Goal: Task Accomplishment & Management: Use online tool/utility

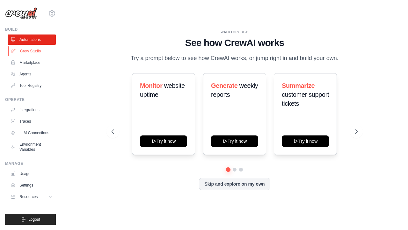
click at [26, 54] on link "Crew Studio" at bounding box center [32, 51] width 48 height 10
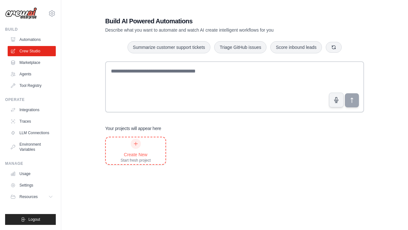
click at [147, 152] on div "Create New" at bounding box center [136, 154] width 30 height 6
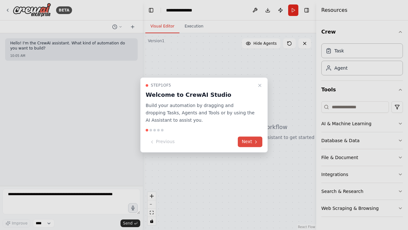
click at [252, 142] on button "Next" at bounding box center [250, 142] width 25 height 11
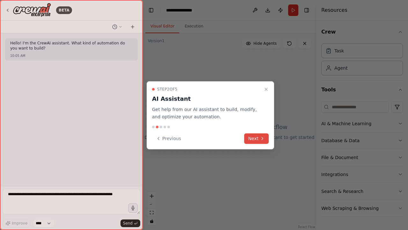
click at [254, 137] on button "Next" at bounding box center [256, 138] width 25 height 11
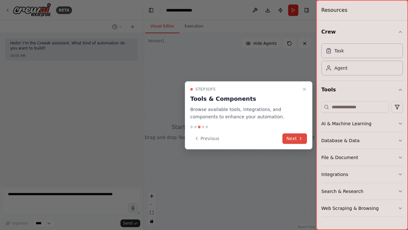
click at [294, 138] on button "Next" at bounding box center [295, 138] width 25 height 11
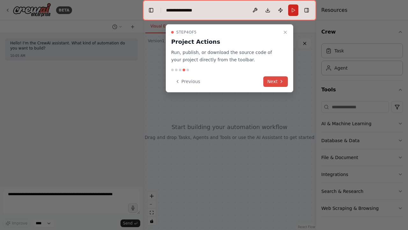
click at [281, 81] on icon at bounding box center [281, 81] width 5 height 5
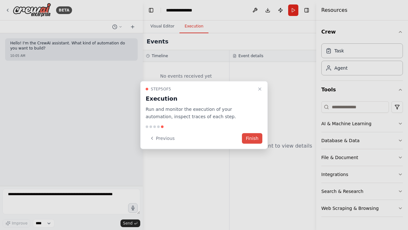
click at [250, 137] on button "Finish" at bounding box center [252, 138] width 20 height 11
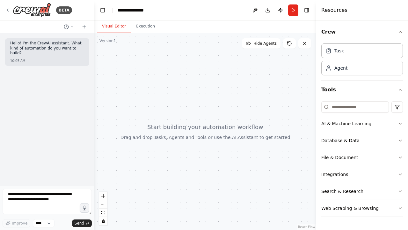
drag, startPoint x: 143, startPoint y: 94, endPoint x: 98, endPoint y: 95, distance: 45.0
click at [94, 95] on div "**********" at bounding box center [204, 115] width 408 height 230
click at [62, 196] on textarea at bounding box center [47, 202] width 89 height 26
paste textarea "**********"
type textarea "**********"
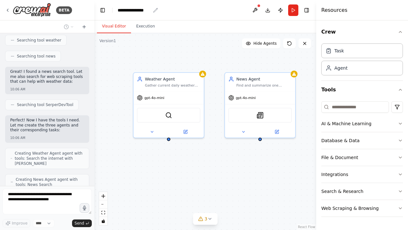
click at [140, 10] on div "**********" at bounding box center [134, 10] width 33 height 6
click at [140, 10] on div "**********" at bounding box center [142, 10] width 48 height 6
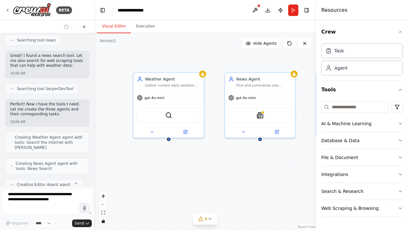
click at [129, 11] on div "**********" at bounding box center [142, 10] width 48 height 6
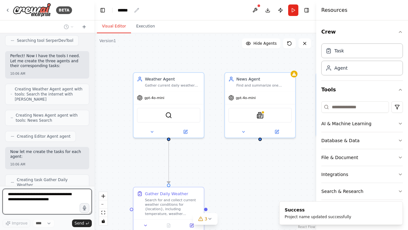
scroll to position [290, 0]
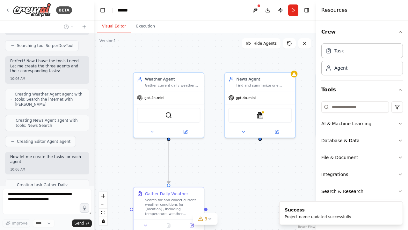
click at [132, 11] on header "Toggle Left Sidebar Studio ****** Download Publish Run Toggle Right Sidebar" at bounding box center [205, 10] width 222 height 20
click at [130, 11] on div "******" at bounding box center [125, 10] width 14 height 6
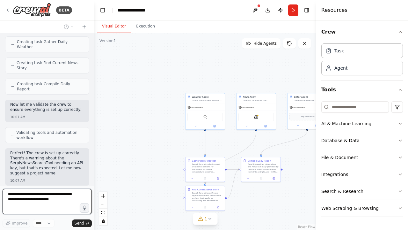
scroll to position [437, 0]
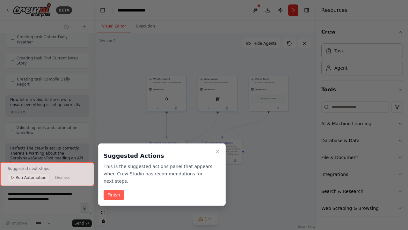
drag, startPoint x: 245, startPoint y: 71, endPoint x: 206, endPoint y: 54, distance: 42.4
click at [206, 54] on div "BETA Hello! I'm the CrewAI assistant. What kind of automation do you want to bu…" at bounding box center [204, 115] width 408 height 230
click at [218, 150] on icon "Close walkthrough" at bounding box center [217, 151] width 5 height 5
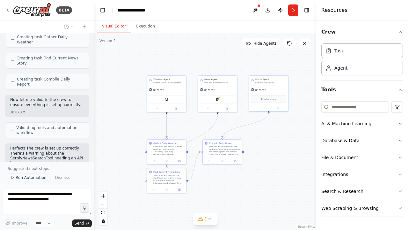
click at [37, 176] on span "Run Automation" at bounding box center [31, 177] width 31 height 5
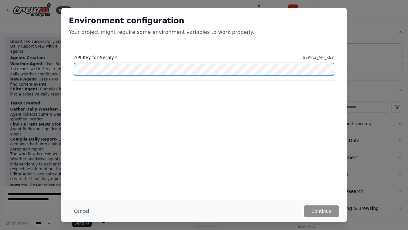
scroll to position [617, 0]
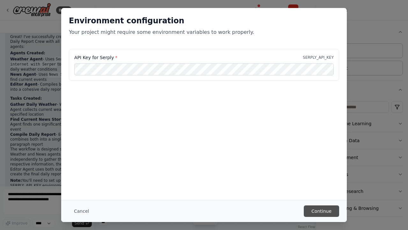
click at [333, 211] on button "Continue" at bounding box center [321, 210] width 35 height 11
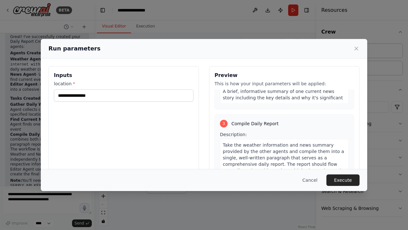
scroll to position [0, 0]
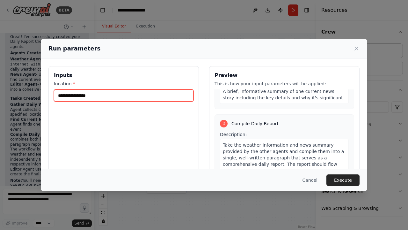
click at [127, 94] on input "location *" at bounding box center [124, 95] width 140 height 12
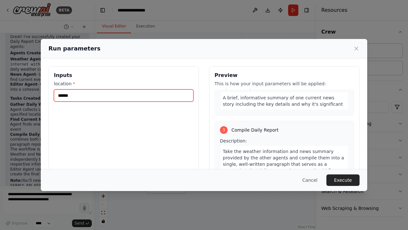
type input "******"
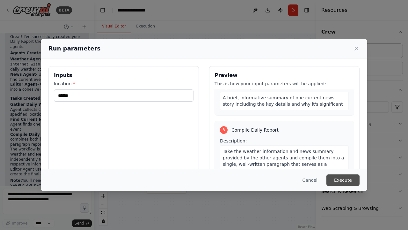
click at [338, 185] on button "Execute" at bounding box center [343, 179] width 33 height 11
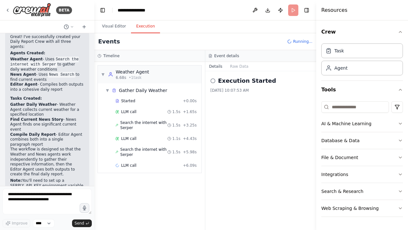
click at [147, 26] on button "Execution" at bounding box center [145, 26] width 29 height 13
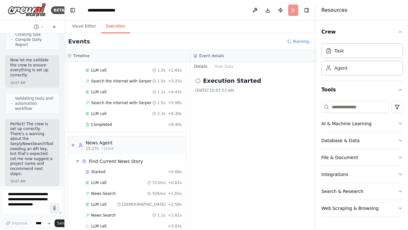
scroll to position [52, 0]
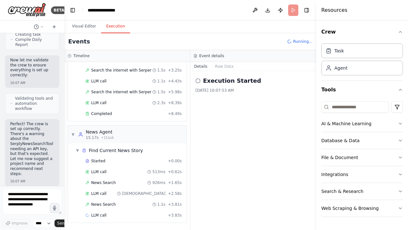
drag, startPoint x: 93, startPoint y: 74, endPoint x: 2, endPoint y: 80, distance: 92.1
click at [2, 80] on div "BETA Hello! I'm the CrewAI assistant. What kind of automation do you want to bu…" at bounding box center [32, 115] width 64 height 230
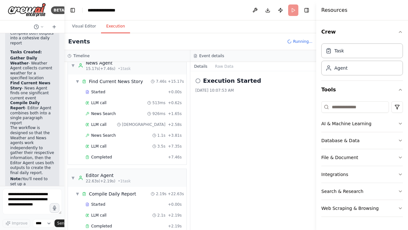
scroll to position [132, 0]
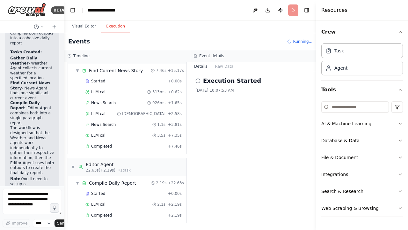
drag, startPoint x: 63, startPoint y: 43, endPoint x: 2, endPoint y: 45, distance: 61.6
click at [2, 45] on div "BETA Hello! I'm the CrewAI assistant. What kind of automation do you want to bu…" at bounding box center [32, 115] width 64 height 230
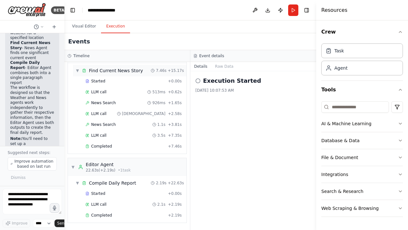
scroll to position [919, 0]
click at [200, 83] on icon at bounding box center [198, 80] width 5 height 5
click at [223, 67] on button "Raw Data" at bounding box center [225, 66] width 26 height 9
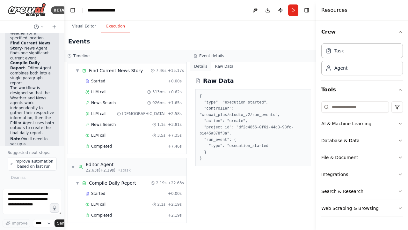
click at [208, 68] on button "Details" at bounding box center [200, 66] width 21 height 9
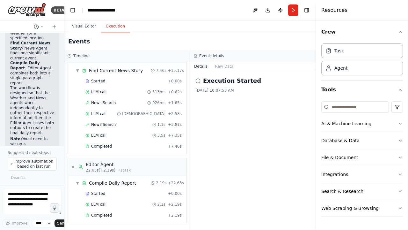
scroll to position [0, 0]
click at [197, 80] on icon at bounding box center [198, 80] width 5 height 5
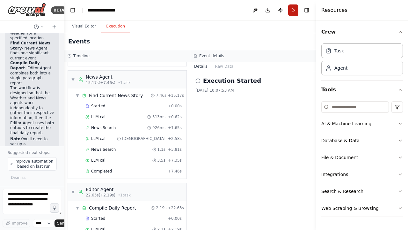
click at [295, 10] on button "Run" at bounding box center [293, 9] width 10 height 11
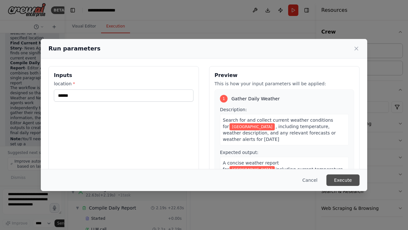
click at [342, 183] on button "Execute" at bounding box center [343, 179] width 33 height 11
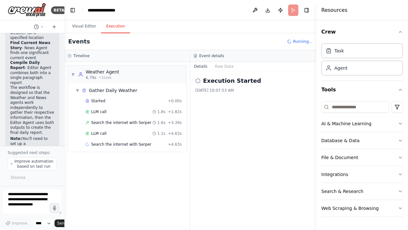
scroll to position [919, 0]
click at [30, 202] on textarea at bounding box center [32, 202] width 59 height 26
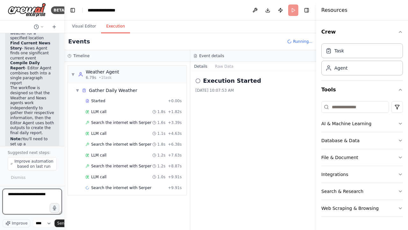
type textarea "**********"
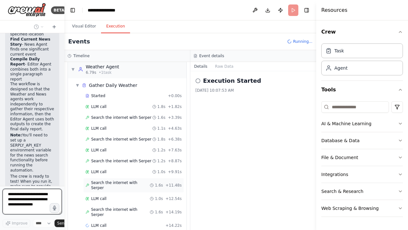
scroll to position [0, 0]
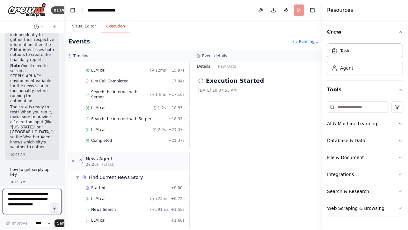
drag, startPoint x: 317, startPoint y: 37, endPoint x: 407, endPoint y: 45, distance: 90.3
click at [407, 45] on div "Resources Crew Task Agent Tools AI & Machine Learning Database & Data File & Do…" at bounding box center [365, 115] width 86 height 230
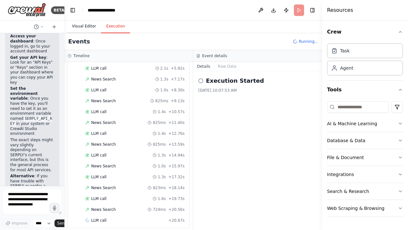
click at [86, 25] on button "Visual Editor" at bounding box center [84, 26] width 34 height 13
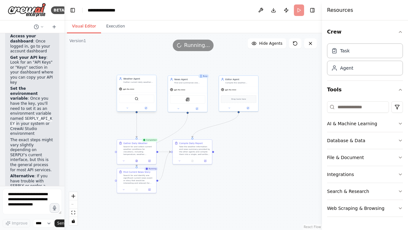
click at [136, 89] on div "gpt-4o-mini" at bounding box center [136, 89] width 39 height 7
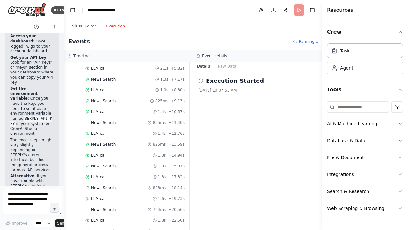
click at [115, 24] on button "Execution" at bounding box center [115, 26] width 29 height 13
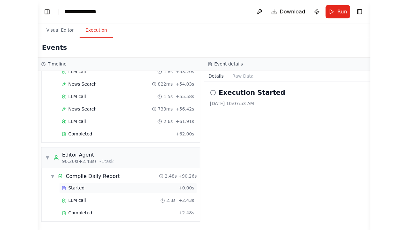
scroll to position [791, 0]
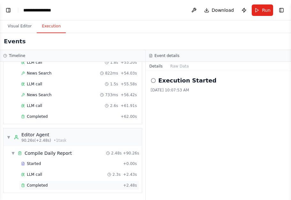
click at [54, 189] on div "Completed + 2.48s" at bounding box center [79, 186] width 120 height 10
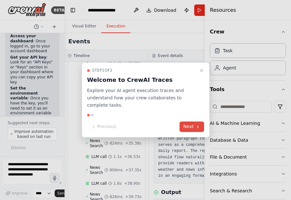
click at [198, 128] on icon at bounding box center [197, 126] width 5 height 5
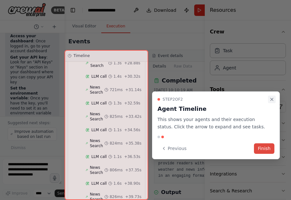
click at [269, 98] on icon "Close walkthrough" at bounding box center [271, 99] width 5 height 5
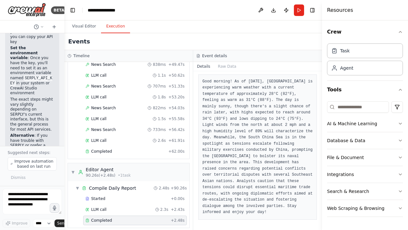
scroll to position [1308, 0]
click at [72, 11] on button "Toggle Left Sidebar" at bounding box center [72, 10] width 9 height 9
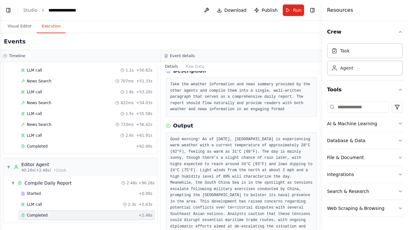
scroll to position [31, 0]
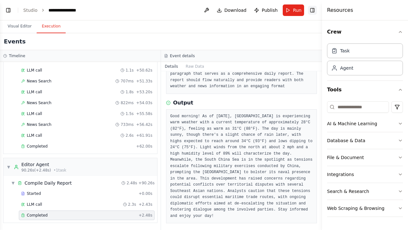
click at [316, 11] on button "Toggle Right Sidebar" at bounding box center [312, 10] width 9 height 9
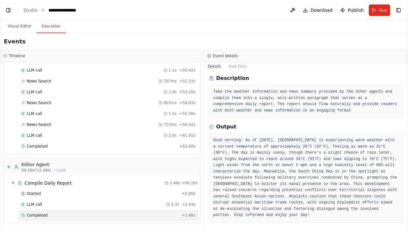
scroll to position [0, 0]
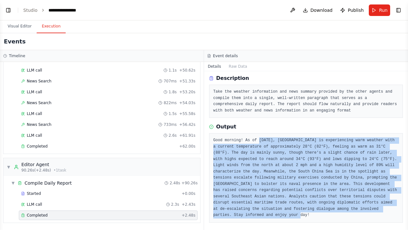
drag, startPoint x: 260, startPoint y: 139, endPoint x: 394, endPoint y: 224, distance: 158.6
click at [394, 224] on div "Completed 9/5/2025, 10:10:19 AM Description Take the weather information and ne…" at bounding box center [306, 150] width 204 height 159
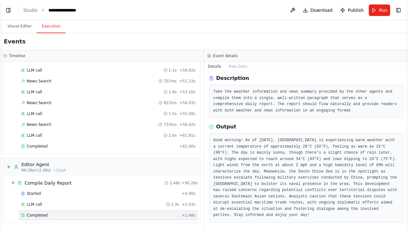
click at [304, 128] on div "Output" at bounding box center [306, 127] width 194 height 8
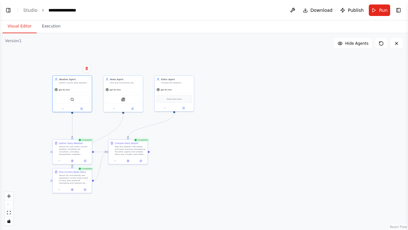
click at [32, 27] on button "Visual Editor" at bounding box center [20, 26] width 34 height 13
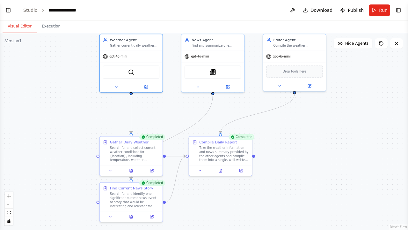
drag, startPoint x: 176, startPoint y: 152, endPoint x: 306, endPoint y: 153, distance: 129.2
click at [306, 153] on div ".deletable-edge-delete-btn { width: 20px; height: 20px; border: 0px solid #ffff…" at bounding box center [204, 131] width 408 height 197
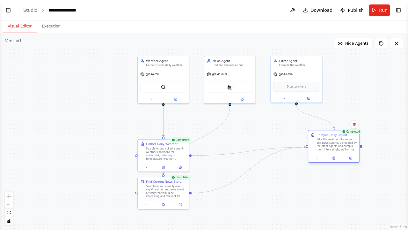
drag, startPoint x: 233, startPoint y: 151, endPoint x: 334, endPoint y: 144, distance: 101.7
click at [334, 144] on div "Take the weather information and news summary provided by the other agents and …" at bounding box center [337, 144] width 41 height 13
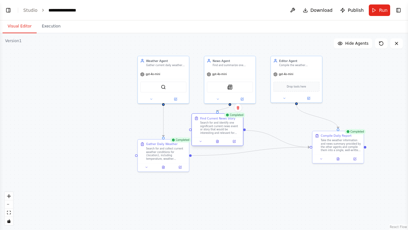
drag, startPoint x: 175, startPoint y: 194, endPoint x: 230, endPoint y: 133, distance: 81.8
click at [230, 133] on div "Search for and identify one significant current news event or story that would …" at bounding box center [220, 127] width 41 height 13
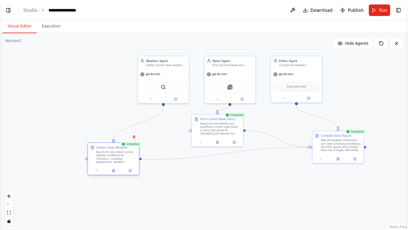
drag, startPoint x: 163, startPoint y: 155, endPoint x: 113, endPoint y: 160, distance: 50.6
click at [113, 160] on div "Search for and collect current weather conditions for {location}, including tem…" at bounding box center [116, 156] width 41 height 13
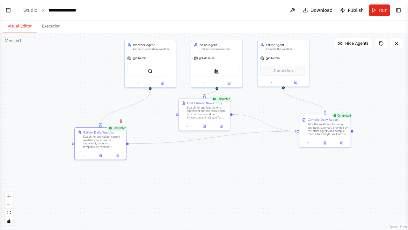
drag, startPoint x: 221, startPoint y: 156, endPoint x: 208, endPoint y: 140, distance: 20.6
click at [208, 140] on div ".deletable-edge-delete-btn { width: 20px; height: 20px; border: 0px solid #ffff…" at bounding box center [204, 131] width 408 height 197
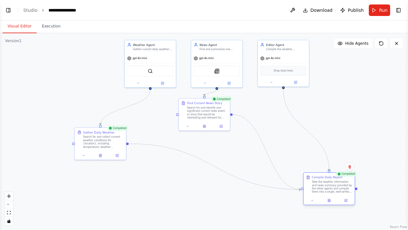
drag, startPoint x: 322, startPoint y: 137, endPoint x: 325, endPoint y: 195, distance: 58.5
click at [325, 195] on div "Compile Daily Report Take the weather information and news summary provided by …" at bounding box center [329, 184] width 51 height 23
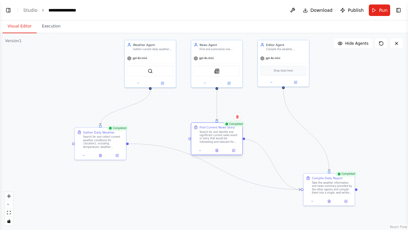
drag, startPoint x: 221, startPoint y: 117, endPoint x: 234, endPoint y: 142, distance: 27.8
click at [234, 142] on div "Search for and identify one significant current news event or story that would …" at bounding box center [220, 136] width 41 height 13
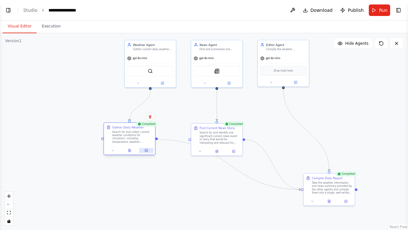
drag, startPoint x: 114, startPoint y: 151, endPoint x: 144, endPoint y: 149, distance: 30.1
click at [144, 149] on div at bounding box center [129, 150] width 51 height 9
drag, startPoint x: 230, startPoint y: 166, endPoint x: 228, endPoint y: 182, distance: 16.0
click at [228, 182] on div ".deletable-edge-delete-btn { width: 20px; height: 20px; border: 0px solid #ffff…" at bounding box center [204, 131] width 408 height 197
drag, startPoint x: 229, startPoint y: 166, endPoint x: 229, endPoint y: 182, distance: 16.0
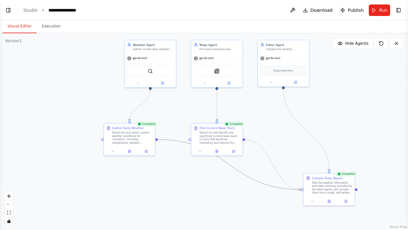
click at [229, 182] on div ".deletable-edge-delete-btn { width: 20px; height: 20px; border: 0px solid #ffff…" at bounding box center [204, 131] width 408 height 197
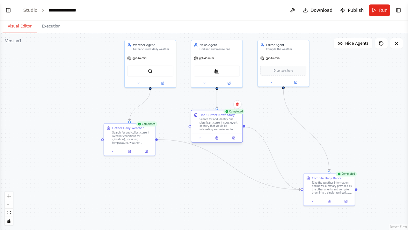
drag, startPoint x: 219, startPoint y: 139, endPoint x: 220, endPoint y: 128, distance: 11.8
click at [220, 128] on div "Search for and identify one significant current news event or story that would …" at bounding box center [220, 124] width 41 height 13
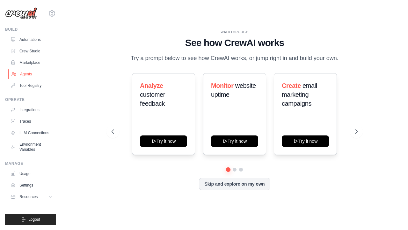
click at [43, 72] on link "Agents" at bounding box center [32, 74] width 48 height 10
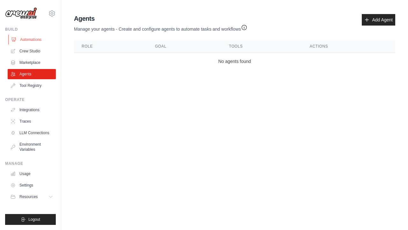
click at [33, 37] on link "Automations" at bounding box center [32, 39] width 48 height 10
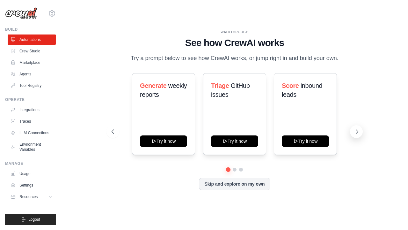
click at [354, 126] on button at bounding box center [356, 131] width 13 height 13
click at [353, 126] on button at bounding box center [356, 131] width 13 height 13
click at [214, 185] on button "Skip and explore on my own" at bounding box center [234, 183] width 71 height 12
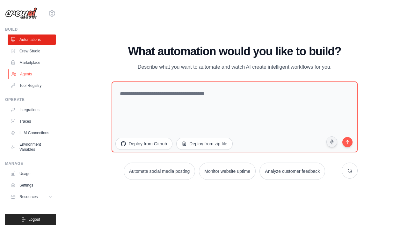
click at [32, 72] on link "Agents" at bounding box center [32, 74] width 48 height 10
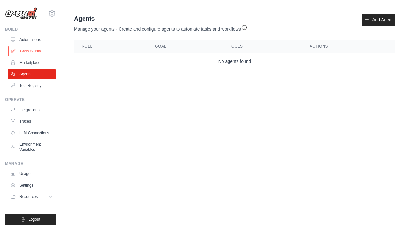
click at [30, 55] on link "Crew Studio" at bounding box center [32, 51] width 48 height 10
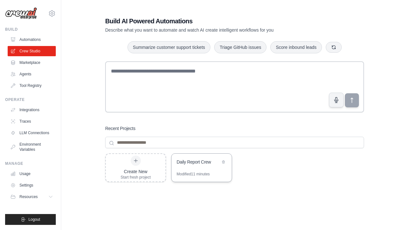
click at [202, 167] on div "Daily Report Crew" at bounding box center [202, 162] width 60 height 18
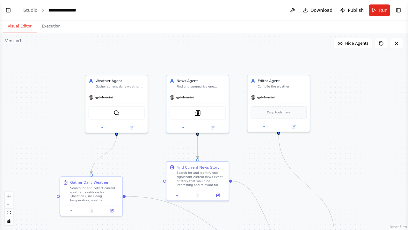
scroll to position [1268, 0]
click at [97, 198] on div "Search for and collect current weather conditions for {location}, including tem…" at bounding box center [95, 192] width 49 height 16
click at [101, 198] on div "Search for and collect current weather conditions for {location}, including tem…" at bounding box center [95, 192] width 49 height 16
click at [113, 211] on icon at bounding box center [112, 209] width 3 height 3
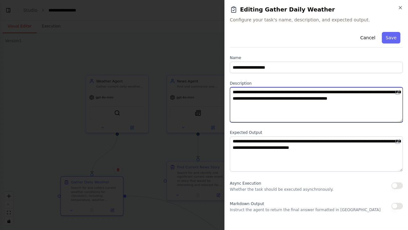
click at [268, 112] on textarea "**********" at bounding box center [316, 104] width 173 height 35
click at [258, 99] on textarea "**********" at bounding box center [316, 104] width 173 height 35
click at [284, 106] on textarea "**********" at bounding box center [316, 104] width 173 height 35
type textarea "**********"
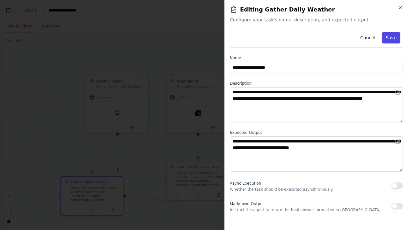
click at [387, 40] on button "Save" at bounding box center [391, 37] width 19 height 11
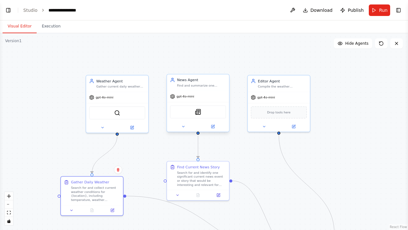
click at [212, 92] on div "gpt-4o-mini" at bounding box center [198, 96] width 62 height 11
click at [197, 184] on div "Search for and identify one significant current news event or story that would …" at bounding box center [201, 177] width 49 height 16
click at [214, 195] on button at bounding box center [218, 194] width 17 height 6
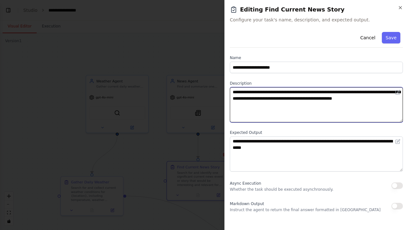
click at [298, 107] on textarea "**********" at bounding box center [316, 104] width 173 height 35
click at [352, 92] on textarea "**********" at bounding box center [316, 104] width 173 height 35
click at [371, 92] on textarea "**********" at bounding box center [316, 104] width 173 height 35
click at [258, 99] on textarea "**********" at bounding box center [316, 104] width 173 height 35
click at [370, 92] on textarea "**********" at bounding box center [316, 104] width 173 height 35
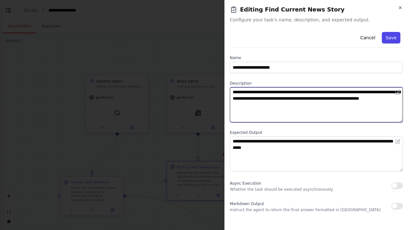
type textarea "**********"
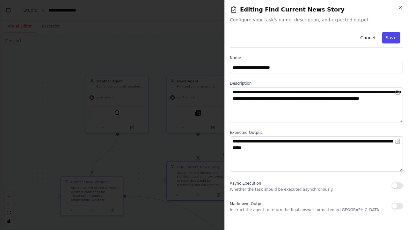
click at [396, 37] on button "Save" at bounding box center [391, 37] width 19 height 11
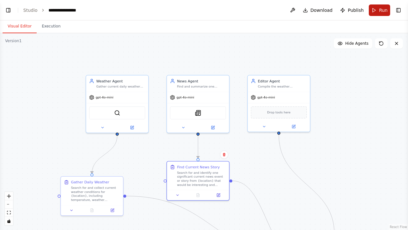
click at [378, 8] on button "Run" at bounding box center [379, 9] width 21 height 11
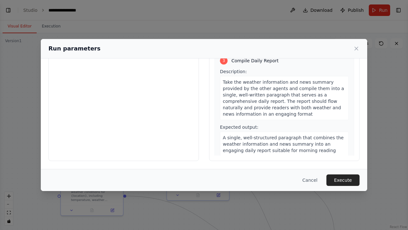
scroll to position [56, 0]
click at [282, 93] on span "Take the weather information and news summary provided by the other agents and …" at bounding box center [283, 97] width 121 height 37
click at [348, 177] on button "Execute" at bounding box center [343, 179] width 33 height 11
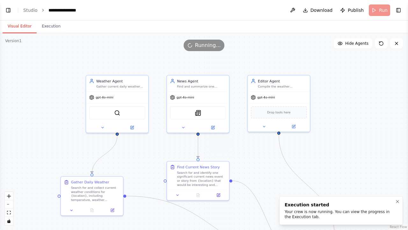
click at [343, 202] on div "Execution started" at bounding box center [340, 204] width 110 height 6
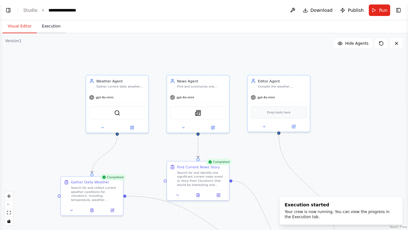
click at [58, 28] on button "Execution" at bounding box center [51, 26] width 29 height 13
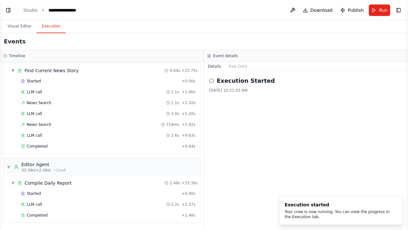
scroll to position [154, 0]
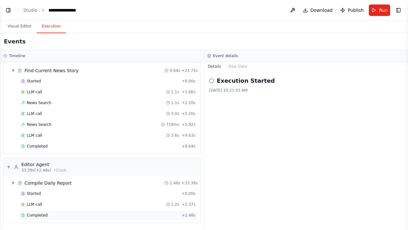
click at [70, 214] on div "Completed" at bounding box center [100, 215] width 158 height 5
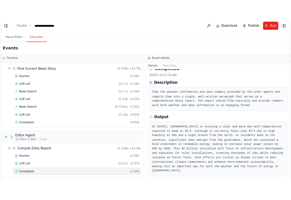
scroll to position [0, 0]
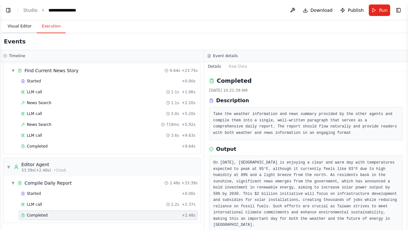
click at [26, 26] on button "Visual Editor" at bounding box center [20, 26] width 34 height 13
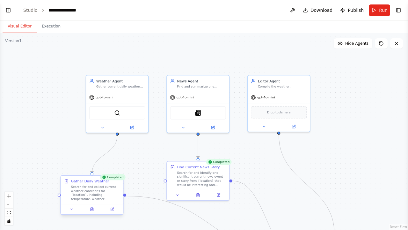
click at [95, 195] on div "Search for and collect current weather conditions for {location}, including tem…" at bounding box center [95, 192] width 49 height 16
click at [114, 209] on icon at bounding box center [112, 209] width 4 height 4
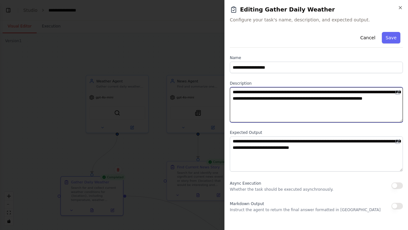
click at [302, 106] on textarea "**********" at bounding box center [316, 104] width 173 height 35
drag, startPoint x: 302, startPoint y: 106, endPoint x: 281, endPoint y: 106, distance: 20.7
click at [281, 106] on textarea "**********" at bounding box center [316, 104] width 173 height 35
click at [289, 106] on textarea "**********" at bounding box center [316, 104] width 173 height 35
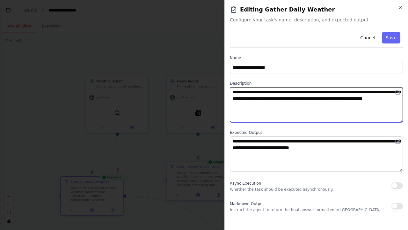
drag, startPoint x: 302, startPoint y: 106, endPoint x: 253, endPoint y: 107, distance: 49.1
click at [253, 107] on textarea "**********" at bounding box center [316, 104] width 173 height 35
click at [363, 93] on textarea "**********" at bounding box center [316, 104] width 173 height 35
type textarea "**********"
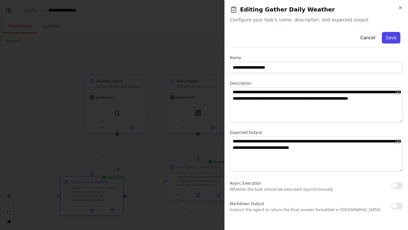
click at [388, 36] on button "Save" at bounding box center [391, 37] width 19 height 11
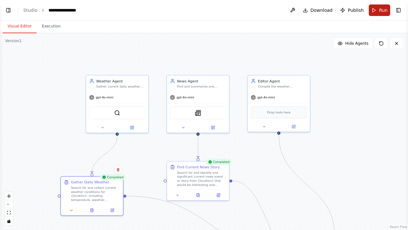
click at [374, 12] on button "Run" at bounding box center [379, 9] width 21 height 11
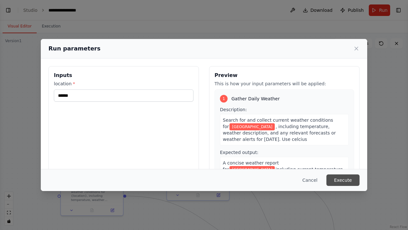
click at [345, 180] on button "Execute" at bounding box center [343, 179] width 33 height 11
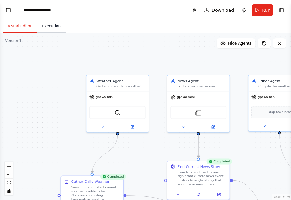
click at [47, 27] on button "Execution" at bounding box center [51, 26] width 29 height 13
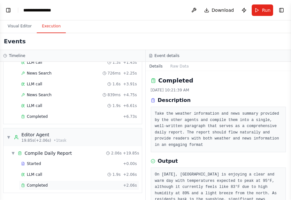
click at [77, 186] on div "Completed" at bounding box center [70, 185] width 99 height 5
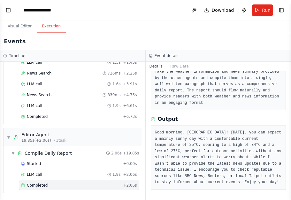
scroll to position [46, 0]
click at [265, 14] on button "Run" at bounding box center [261, 9] width 21 height 11
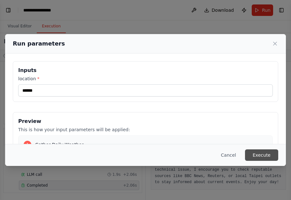
click at [265, 152] on button "Execute" at bounding box center [261, 155] width 33 height 11
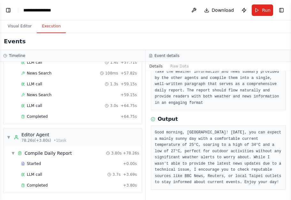
scroll to position [628, 0]
click at [106, 184] on div "Completed" at bounding box center [70, 185] width 99 height 5
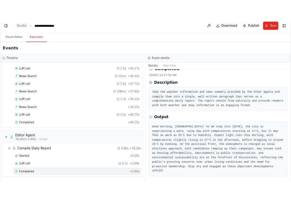
scroll to position [0, 0]
